Goal: Entertainment & Leisure: Consume media (video, audio)

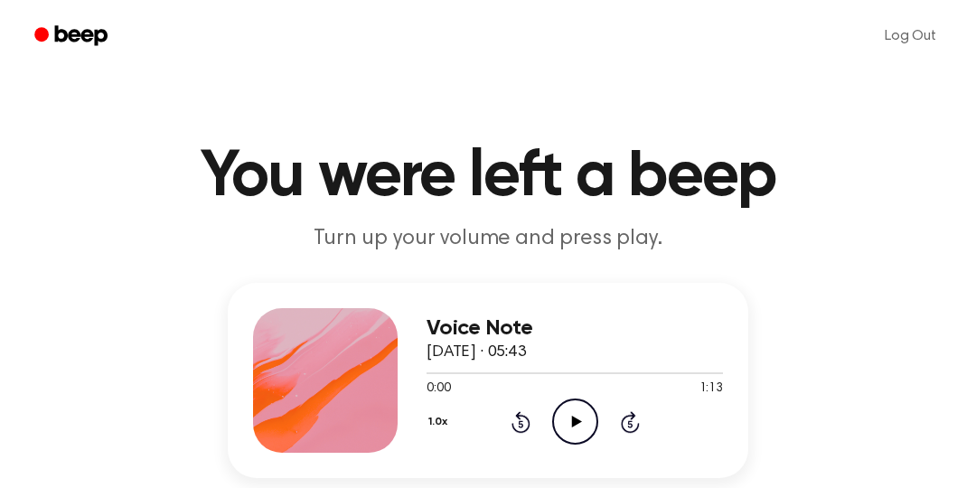
click at [577, 418] on icon "Play Audio" at bounding box center [575, 422] width 46 height 46
click at [562, 405] on icon "Pause Audio" at bounding box center [575, 422] width 46 height 46
click at [594, 426] on icon "Play Audio" at bounding box center [575, 422] width 46 height 46
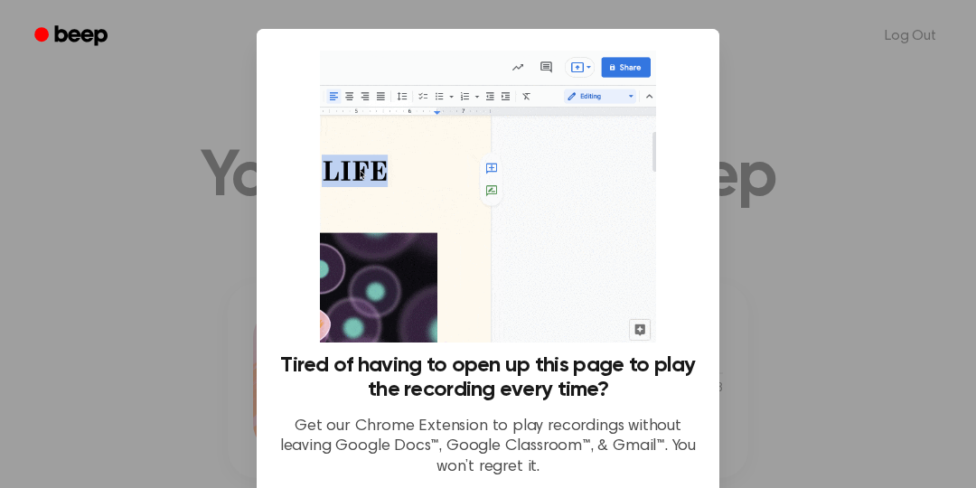
click at [774, 159] on div at bounding box center [488, 244] width 976 height 488
drag, startPoint x: 949, startPoint y: 169, endPoint x: 880, endPoint y: 194, distance: 74.1
click at [926, 165] on div at bounding box center [488, 244] width 976 height 488
drag, startPoint x: 880, startPoint y: 194, endPoint x: 862, endPoint y: 253, distance: 61.2
click at [857, 239] on div at bounding box center [488, 244] width 976 height 488
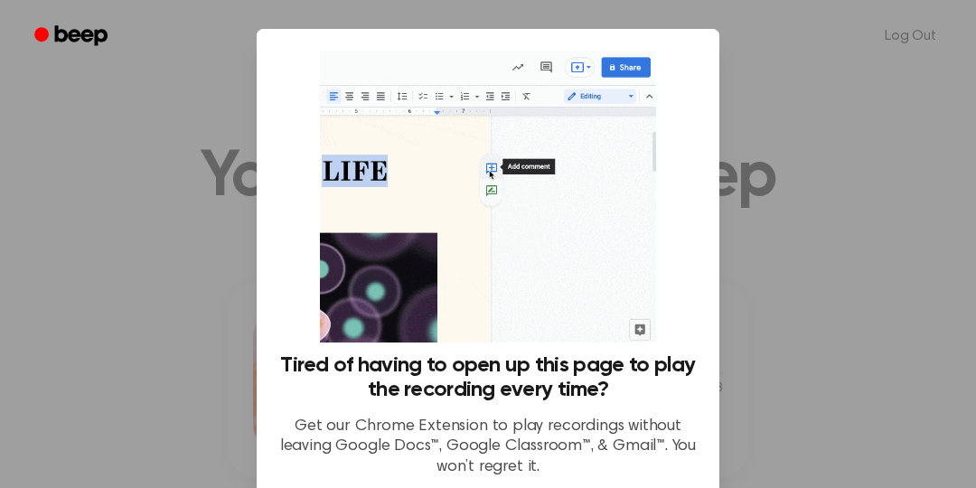
drag, startPoint x: 862, startPoint y: 253, endPoint x: 754, endPoint y: 226, distance: 111.8
click at [847, 247] on div at bounding box center [488, 244] width 976 height 488
drag, startPoint x: 325, startPoint y: 473, endPoint x: 324, endPoint y: 456, distance: 17.2
click at [324, 466] on p "Get our Chrome Extension to play recordings without leaving Google Docs™, Googl…" at bounding box center [487, 447] width 419 height 61
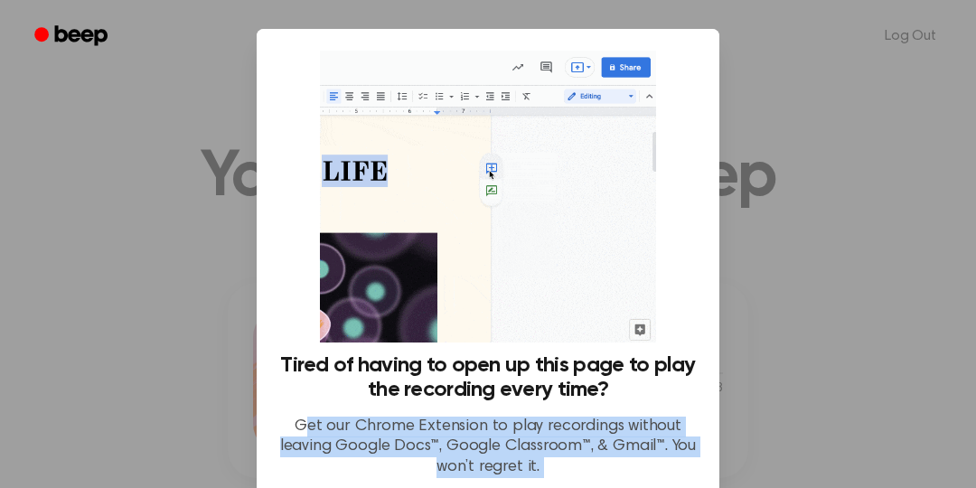
scroll to position [168, 0]
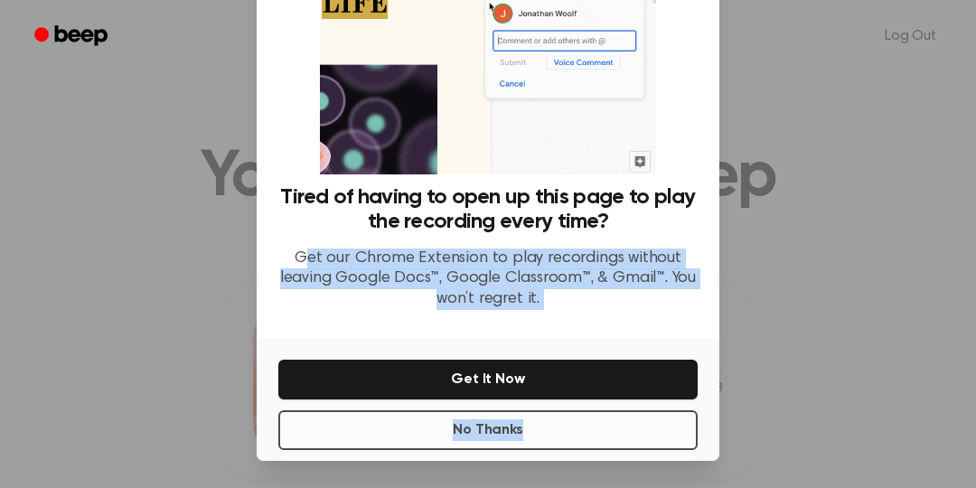
drag, startPoint x: 732, startPoint y: 531, endPoint x: 591, endPoint y: 418, distance: 180.7
click at [591, 418] on div "Tired of having to open up this page to play the recording every time? Get our …" at bounding box center [488, 161] width 463 height 600
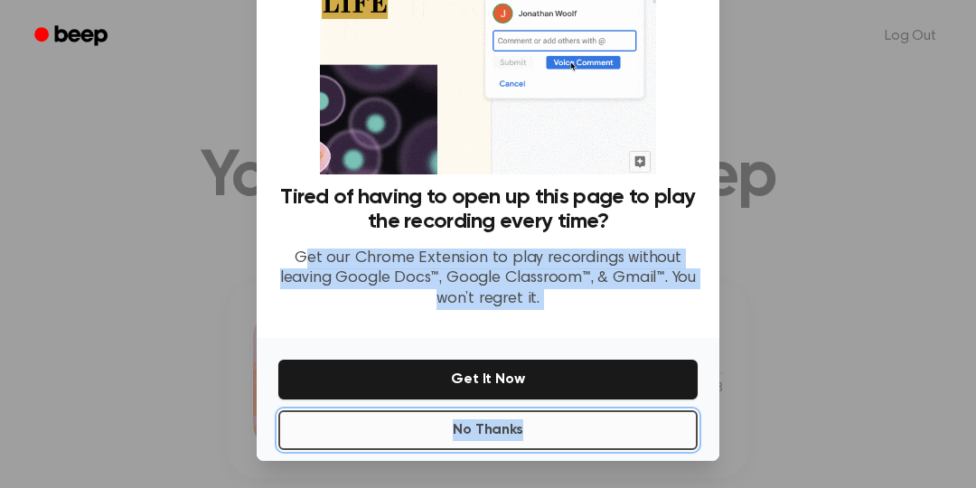
click at [611, 432] on button "No Thanks" at bounding box center [487, 430] width 419 height 40
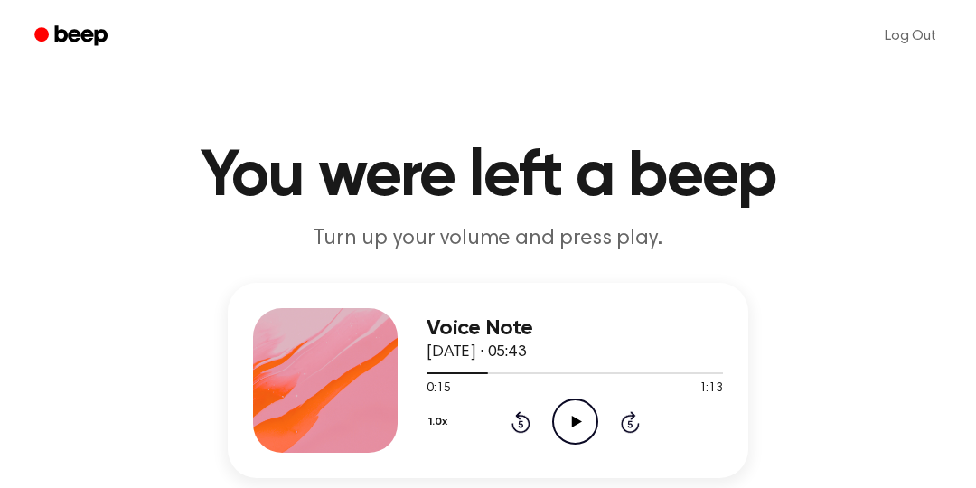
click at [569, 415] on icon "Play Audio" at bounding box center [575, 422] width 46 height 46
click at [532, 373] on div at bounding box center [575, 372] width 296 height 14
drag, startPoint x: 590, startPoint y: 375, endPoint x: 621, endPoint y: 379, distance: 30.9
click at [591, 375] on div at bounding box center [575, 372] width 296 height 14
click at [662, 362] on div "Voice Note [DATE] · 05:43" at bounding box center [575, 340] width 296 height 49
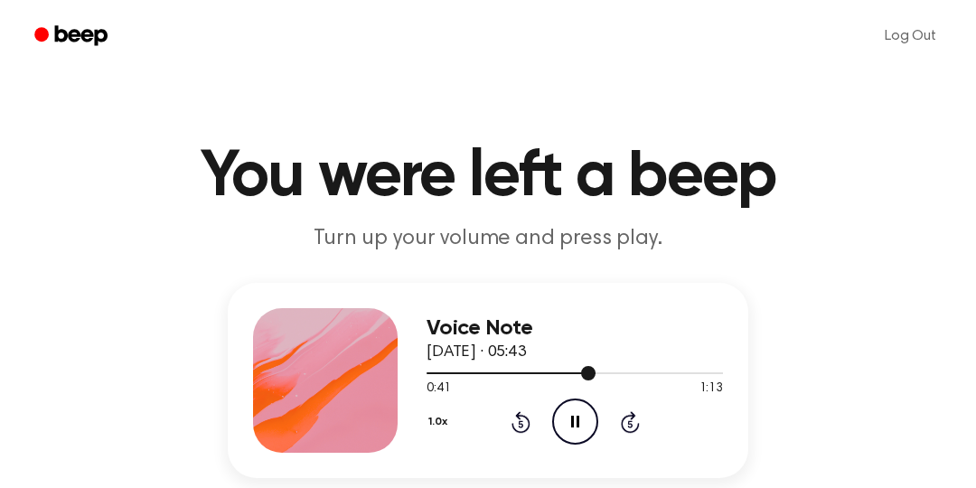
click at [665, 372] on div at bounding box center [575, 373] width 296 height 2
click at [583, 434] on icon "Pause Audio" at bounding box center [575, 422] width 46 height 46
